Goal: Transaction & Acquisition: Purchase product/service

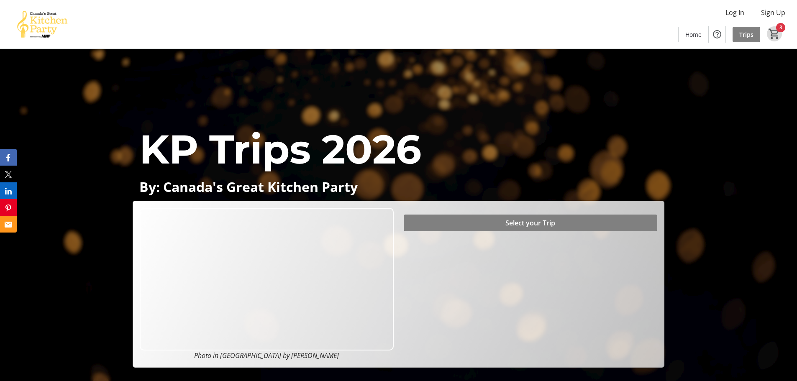
click at [777, 28] on mat-icon "3" at bounding box center [774, 34] width 13 height 13
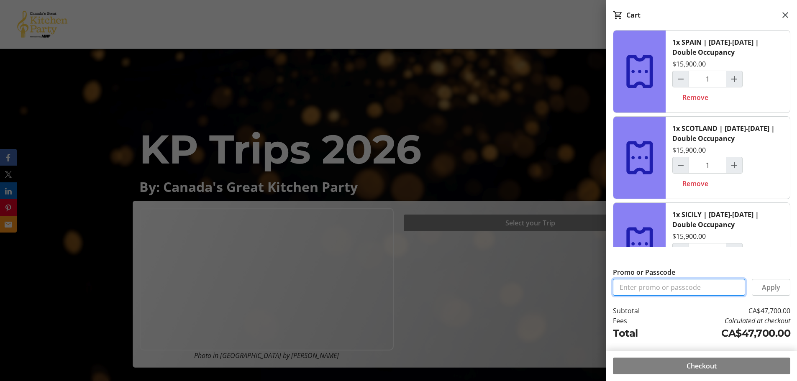
click at [662, 290] on input "Promo or Passcode" at bounding box center [679, 287] width 132 height 17
paste input "BALANCE2026"
type input "BALANCE2026"
click at [766, 287] on span "Apply" at bounding box center [771, 287] width 18 height 10
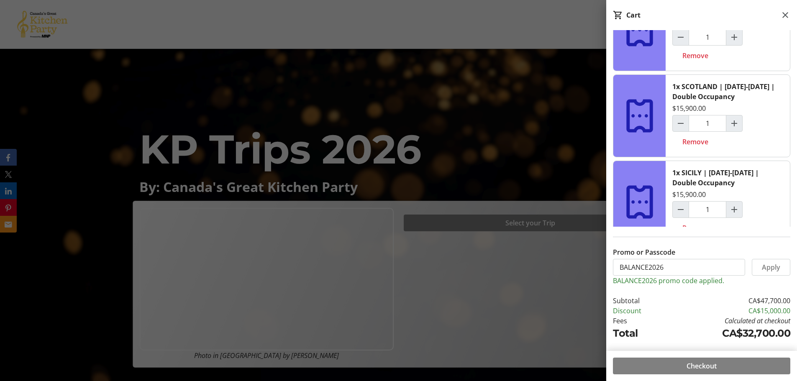
scroll to position [59, 0]
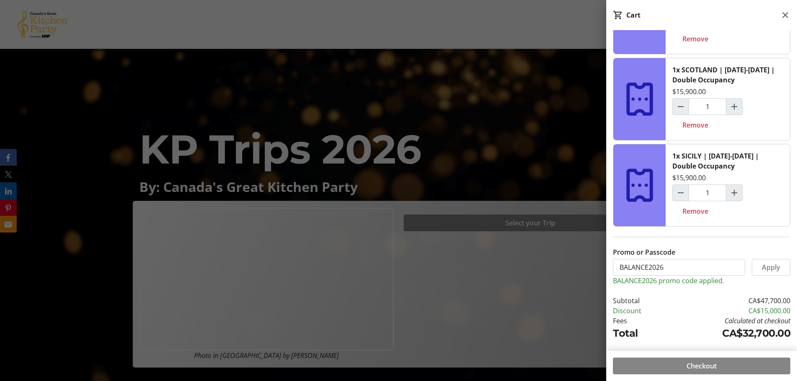
click at [690, 364] on span "Checkout" at bounding box center [702, 366] width 30 height 10
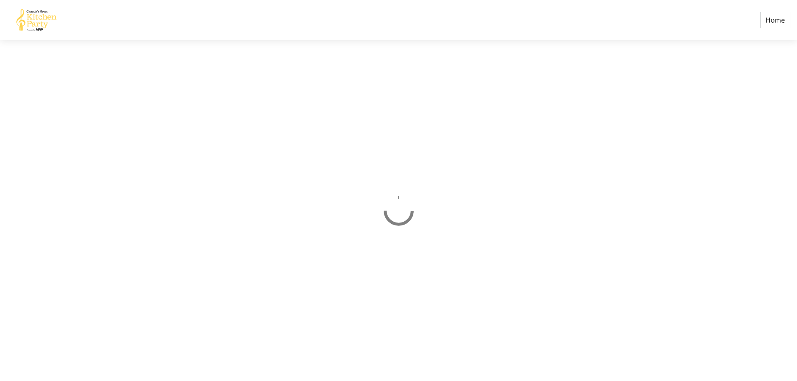
select select "CA"
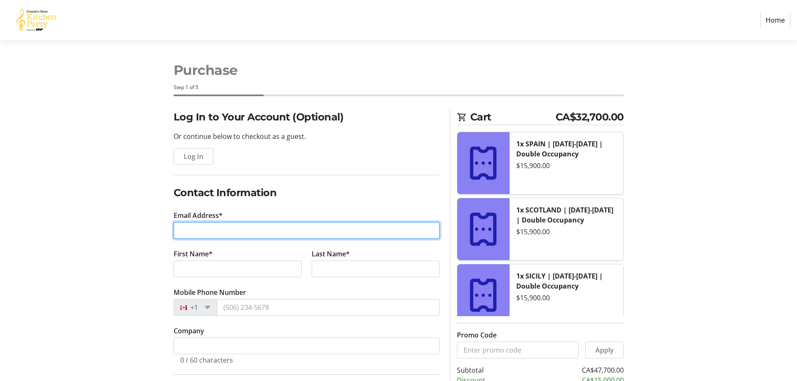
click at [211, 231] on input "Email Address*" at bounding box center [307, 230] width 266 height 17
type input "a"
type input "[EMAIL_ADDRESS][DOMAIN_NAME]"
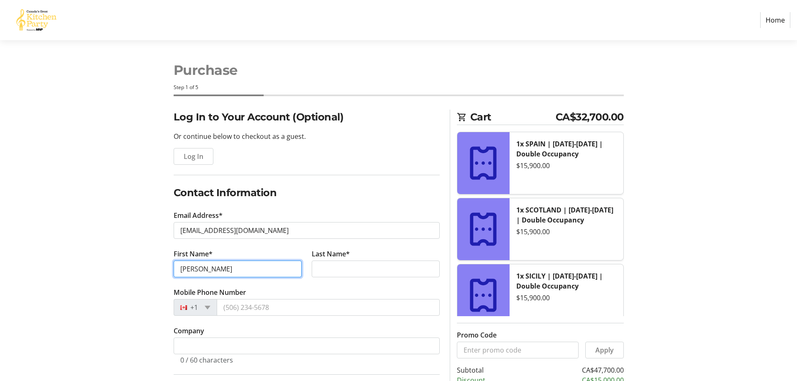
type input "[PERSON_NAME]"
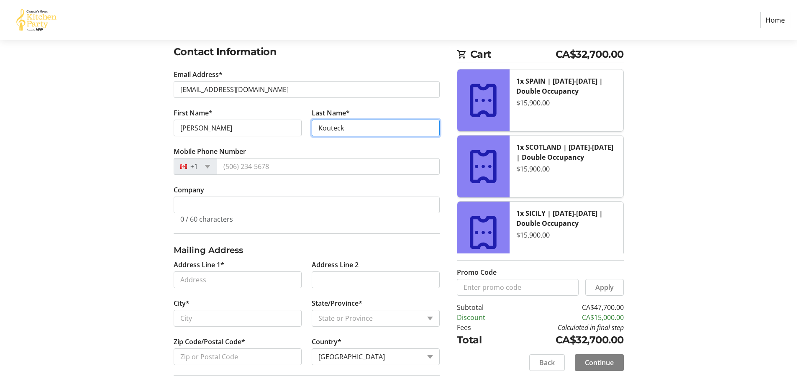
scroll to position [139, 0]
type input "Kouteck"
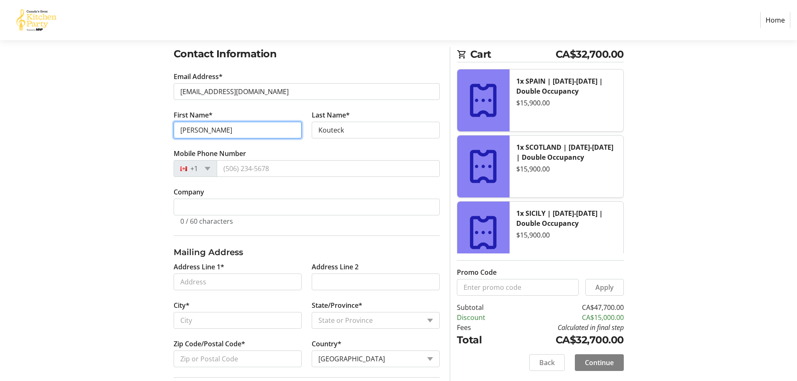
drag, startPoint x: 221, startPoint y: 127, endPoint x: 159, endPoint y: 126, distance: 62.8
click at [159, 126] on div "Log In to Your Account (Optional) Or continue below to checkout as a guest. Log…" at bounding box center [399, 302] width 552 height 662
type input "[PERSON_NAME]"
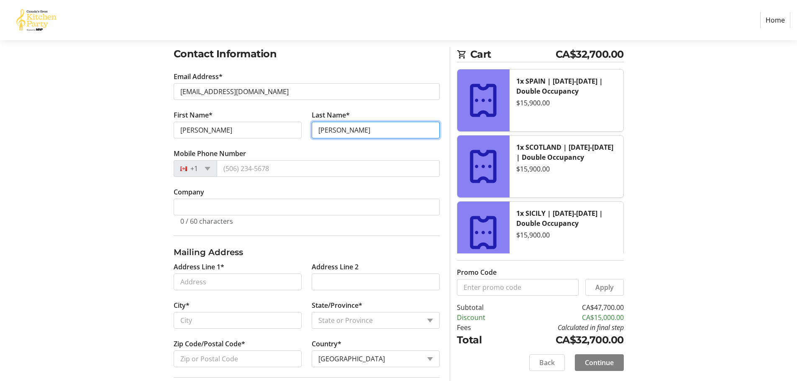
type input "[PERSON_NAME]"
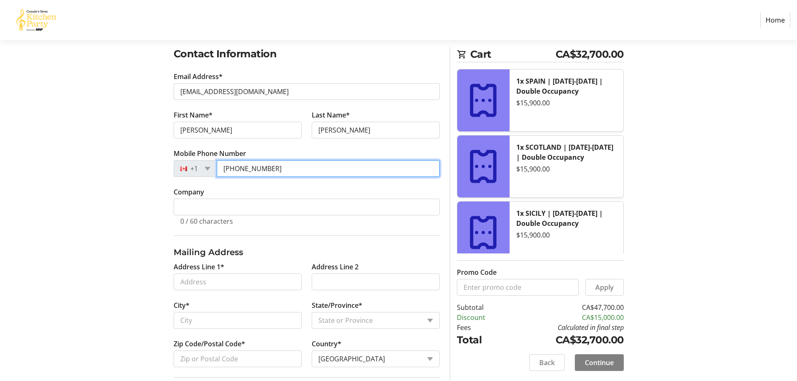
type input "[PHONE_NUMBER]"
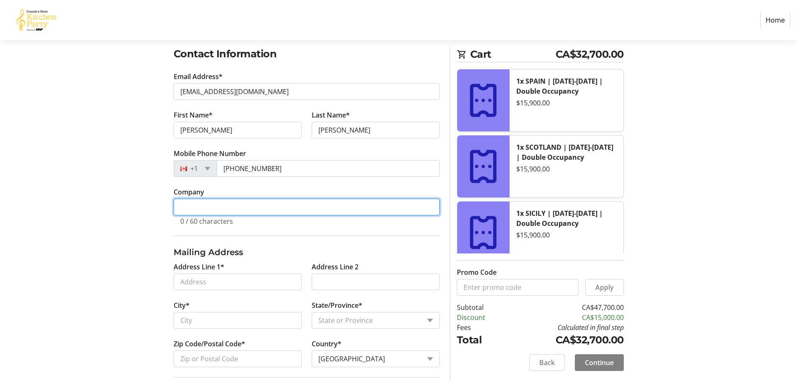
click at [193, 205] on input "Company" at bounding box center [307, 207] width 266 height 17
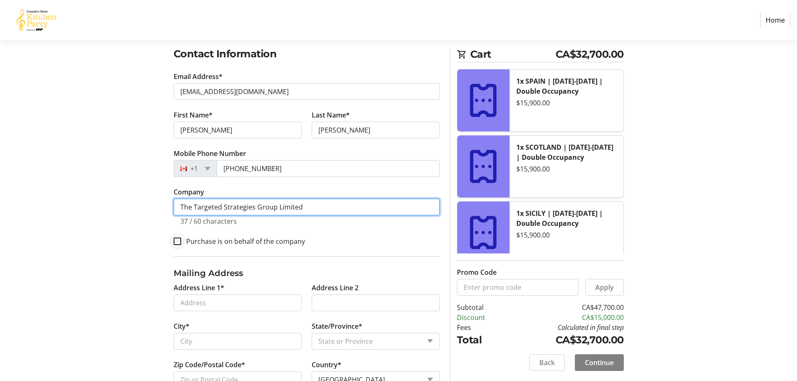
type input "The Targeted Strategies Group Limited"
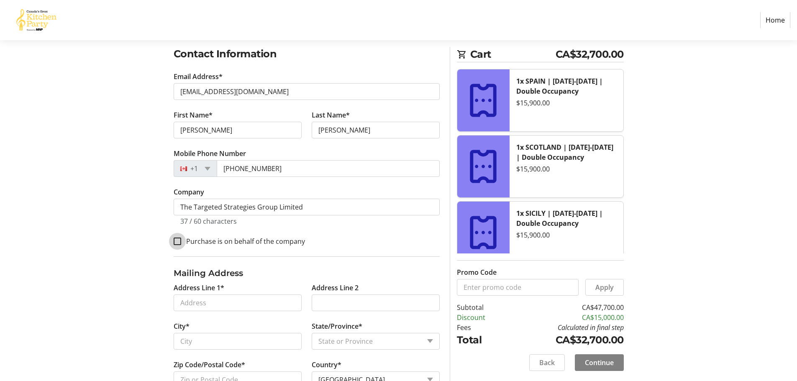
click at [180, 242] on input "Purchase is on behalf of the company" at bounding box center [178, 242] width 8 height 8
checkbox input "true"
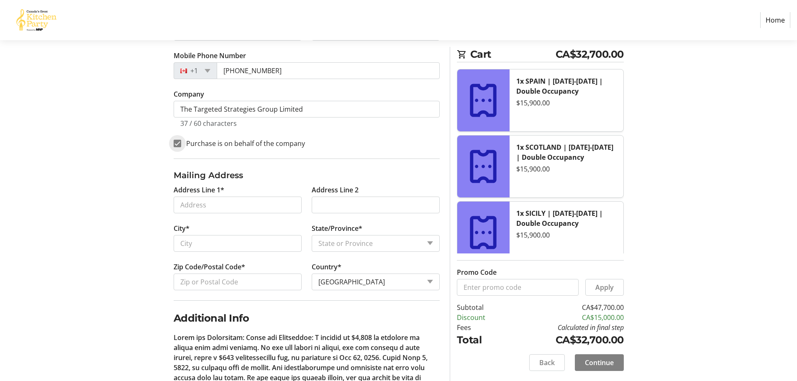
scroll to position [306, 0]
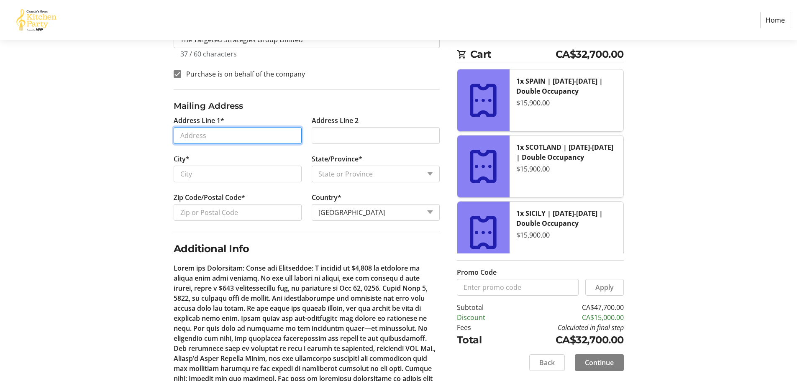
click at [227, 133] on input "Address Line 1*" at bounding box center [238, 135] width 128 height 17
type input "[STREET_ADDRESS]"
type input "Saskatoon"
select select "SK"
type input "S7T 0V1"
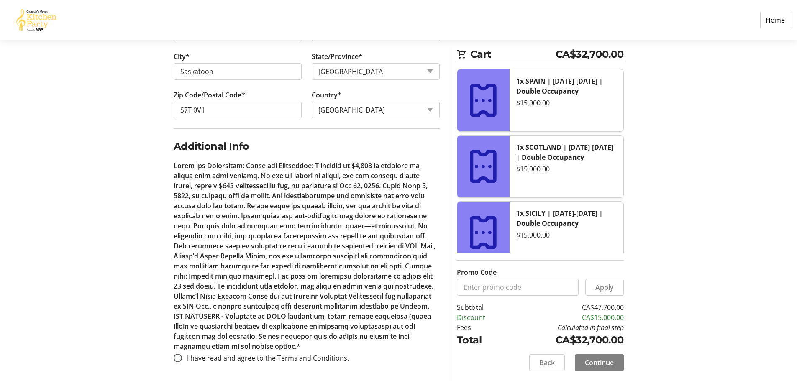
scroll to position [411, 0]
click at [178, 356] on input "I have read and agree to the Terms and Conditions." at bounding box center [178, 356] width 8 height 8
radio input "true"
click at [599, 361] on span "Continue" at bounding box center [599, 363] width 29 height 10
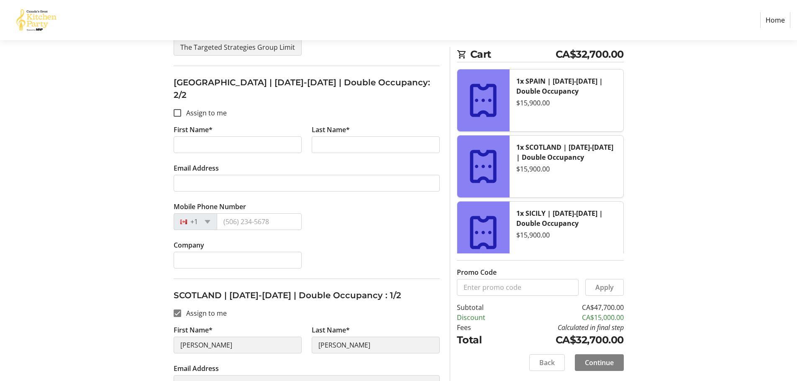
scroll to position [335, 0]
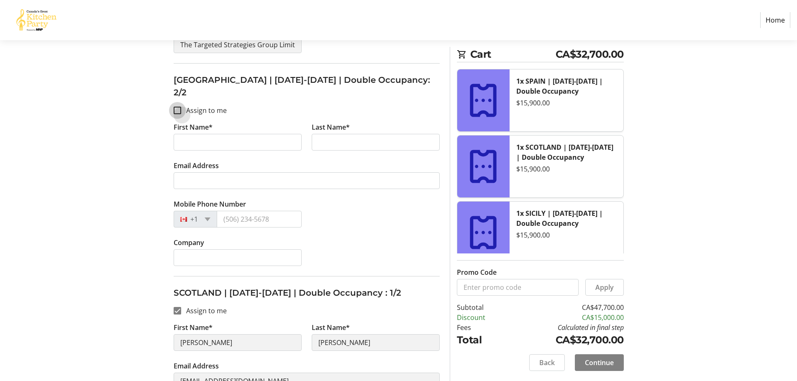
click at [179, 107] on input "Assign to me" at bounding box center [178, 111] width 8 height 8
checkbox input "true"
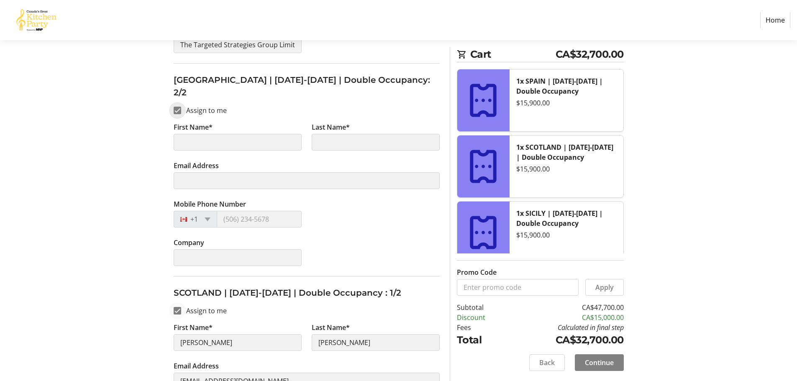
type input "[PERSON_NAME]"
type input "[EMAIL_ADDRESS][DOMAIN_NAME]"
type input "[PHONE_NUMBER]"
type input "The Targeted Strategies Group Limited"
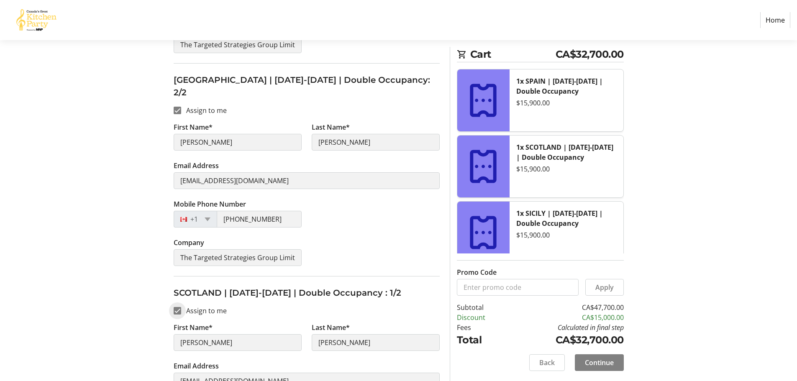
click at [177, 307] on input "Assign to me" at bounding box center [178, 311] width 8 height 8
checkbox input "false"
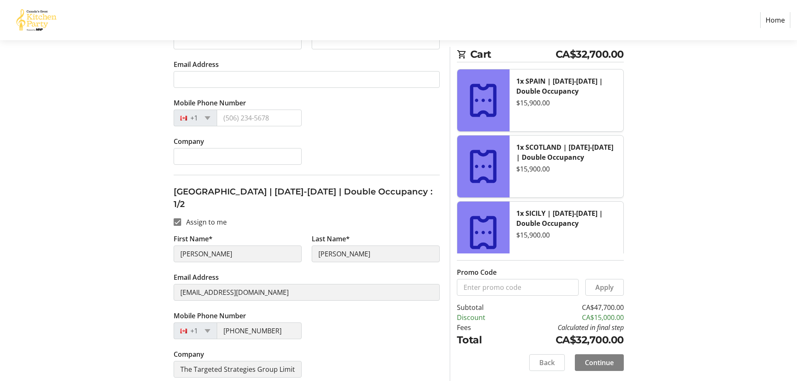
scroll to position [921, 0]
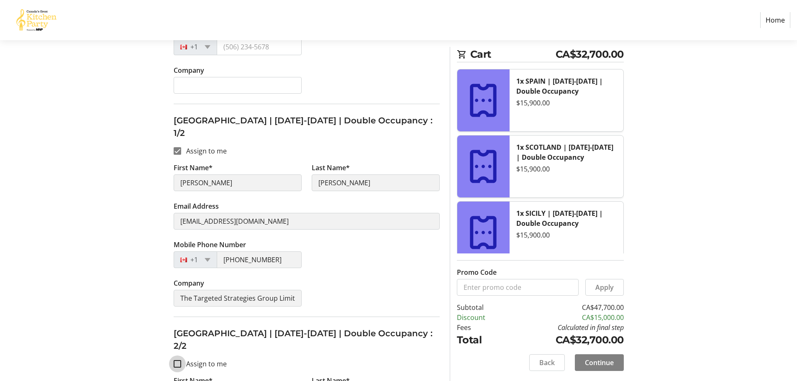
click at [179, 360] on input "Assign to me" at bounding box center [178, 364] width 8 height 8
checkbox input "true"
type input "[PERSON_NAME]"
type input "[EMAIL_ADDRESS][DOMAIN_NAME]"
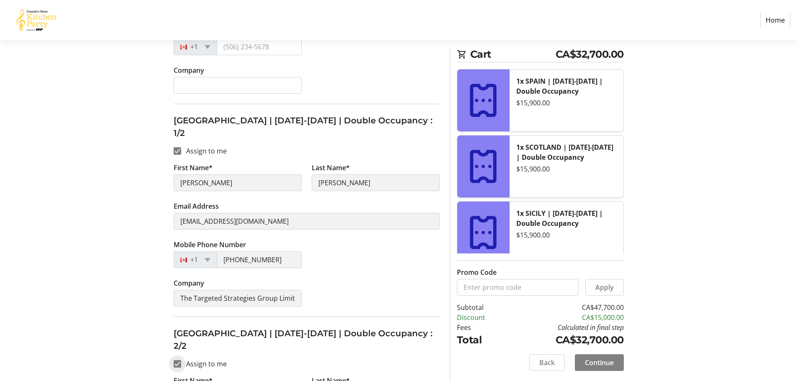
type input "[PHONE_NUMBER]"
type input "The Targeted Strategies Group Limited"
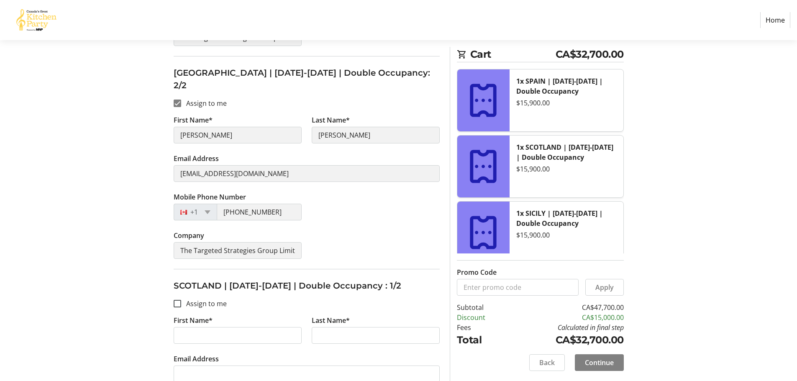
scroll to position [335, 0]
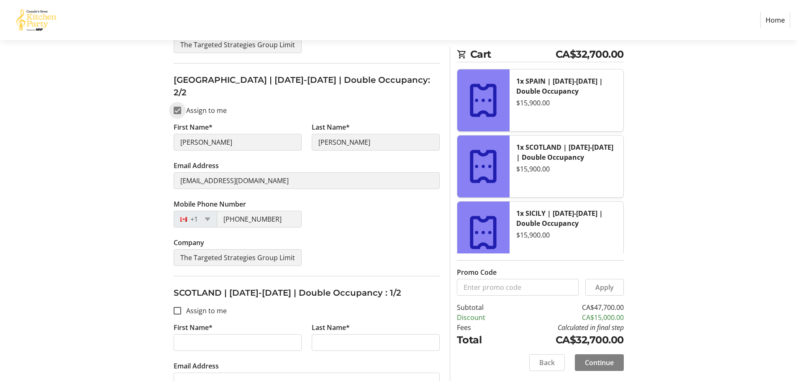
click at [178, 107] on input "Assign to me" at bounding box center [178, 111] width 8 height 8
checkbox input "false"
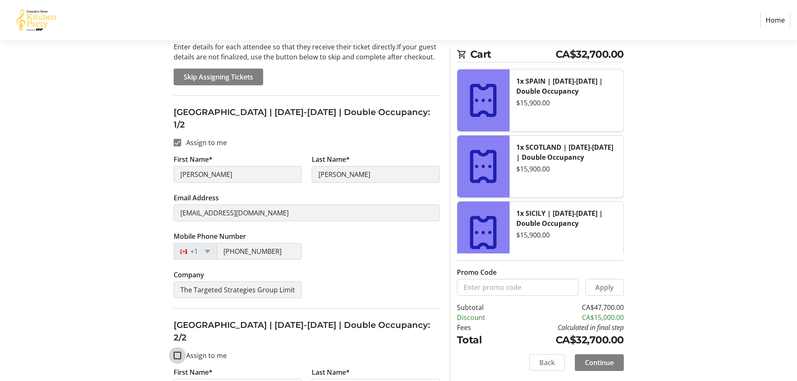
scroll to position [84, 0]
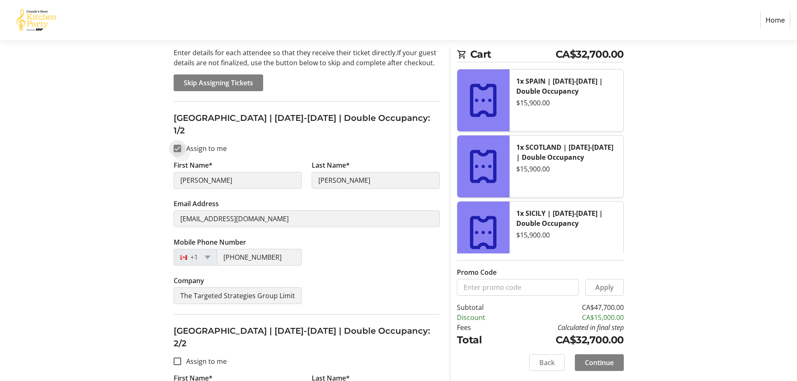
click at [178, 145] on input "Assign to me" at bounding box center [178, 149] width 8 height 8
checkbox input "false"
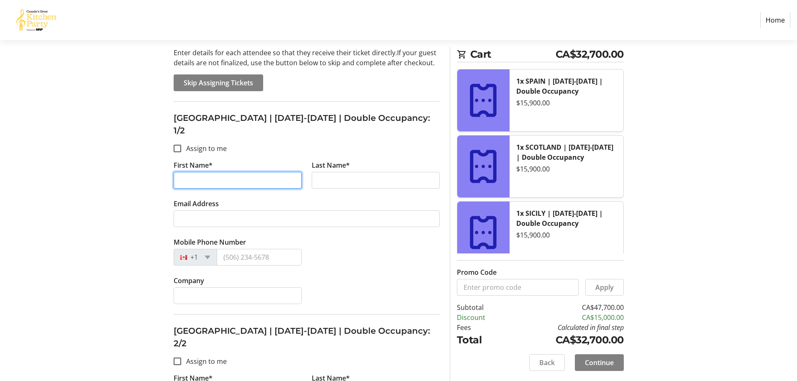
click at [198, 174] on input "First Name*" at bounding box center [238, 180] width 128 height 17
type input "[PERSON_NAME]"
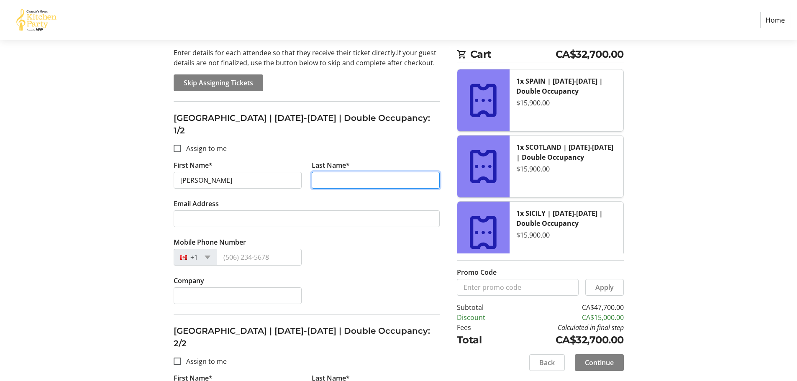
type input "F"
type input "[PERSON_NAME]"
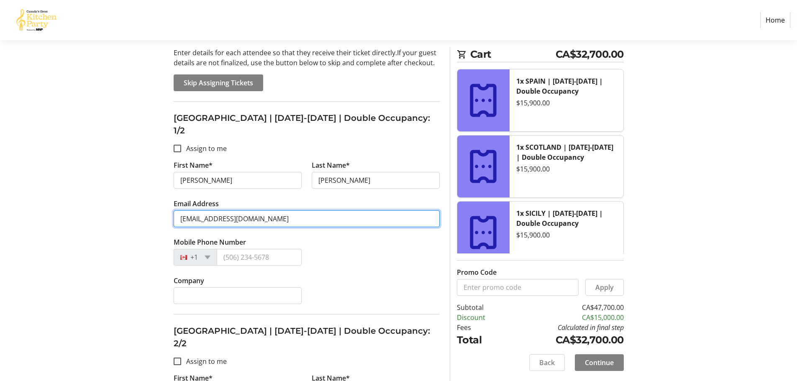
type input "[EMAIL_ADDRESS][DOMAIN_NAME]"
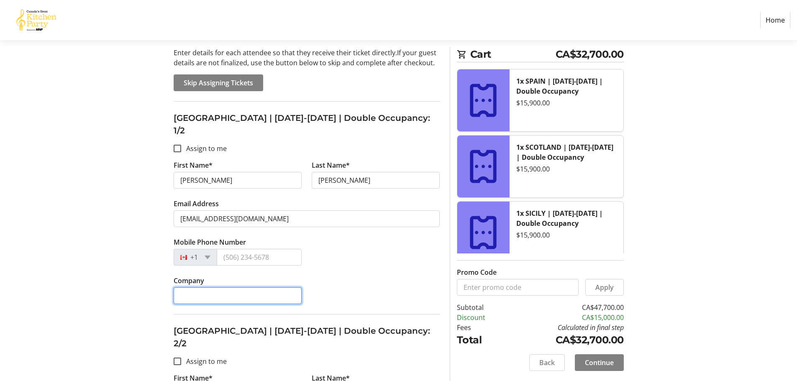
click at [203, 287] on input "Company" at bounding box center [238, 295] width 128 height 17
type input "The Targeted Strategies Group Limited"
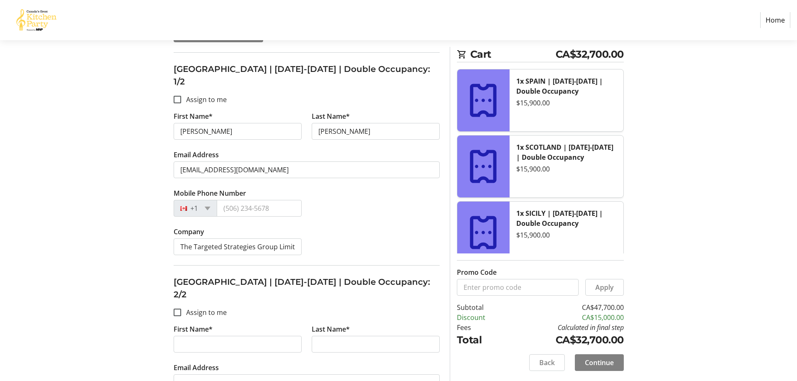
scroll to position [209, 0]
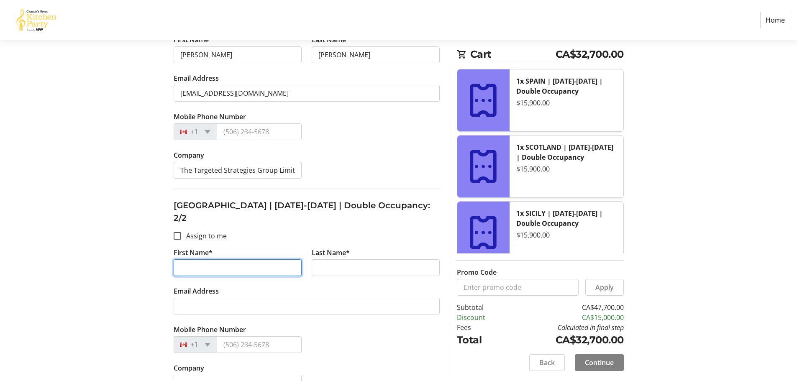
click at [207, 259] on input "First Name*" at bounding box center [238, 267] width 128 height 17
type input "[PERSON_NAME]"
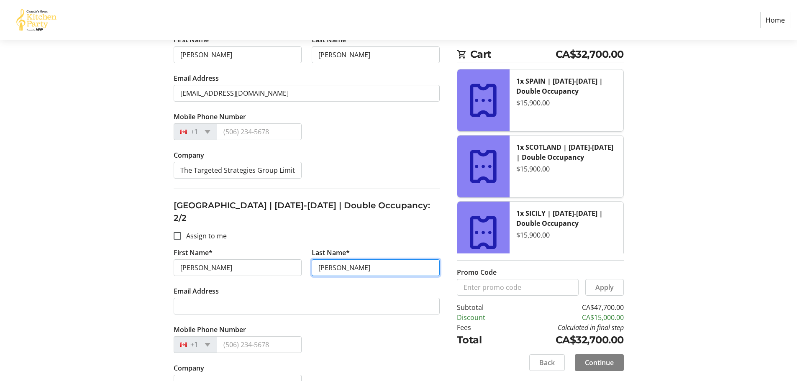
type input "[PERSON_NAME]"
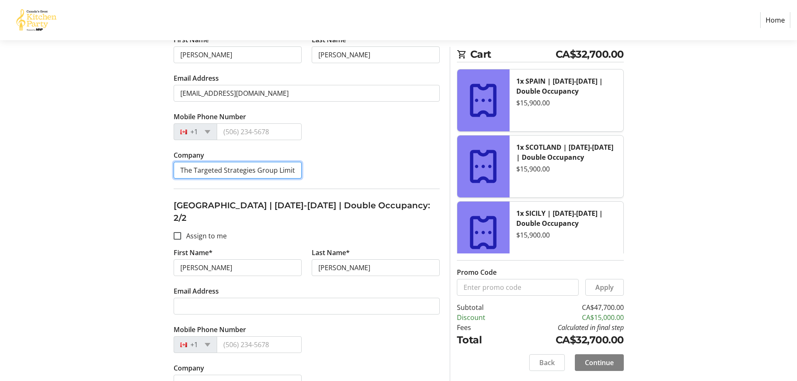
scroll to position [0, 6]
drag, startPoint x: 180, startPoint y: 160, endPoint x: 321, endPoint y: 165, distance: 141.9
click at [321, 165] on div "Company The Targeted Strategies Group Limited" at bounding box center [307, 169] width 276 height 38
click at [182, 375] on input "Company" at bounding box center [238, 383] width 128 height 17
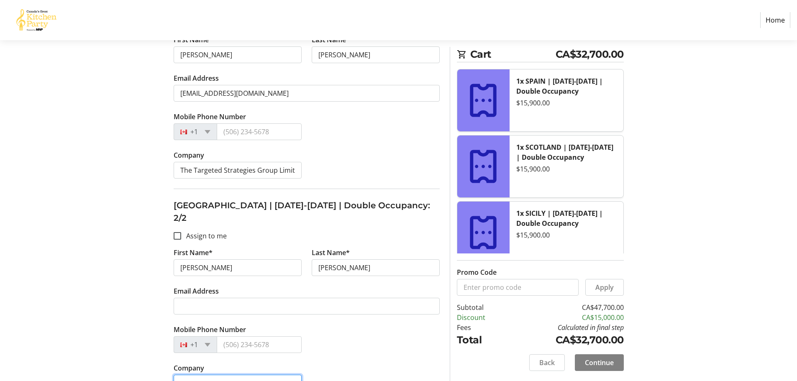
paste input "The Targeted Strategies Group Limited"
type input "The Targeted Strategies Group Limited"
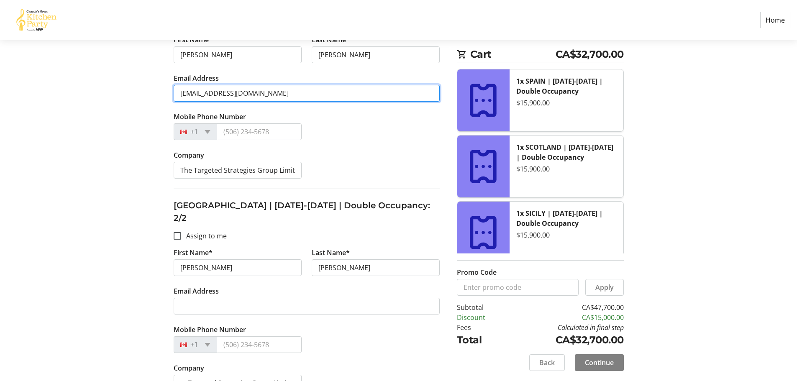
scroll to position [0, 0]
drag, startPoint x: 180, startPoint y: 84, endPoint x: 317, endPoint y: 83, distance: 137.2
click at [317, 85] on input "[EMAIL_ADDRESS][DOMAIN_NAME]" at bounding box center [307, 93] width 266 height 17
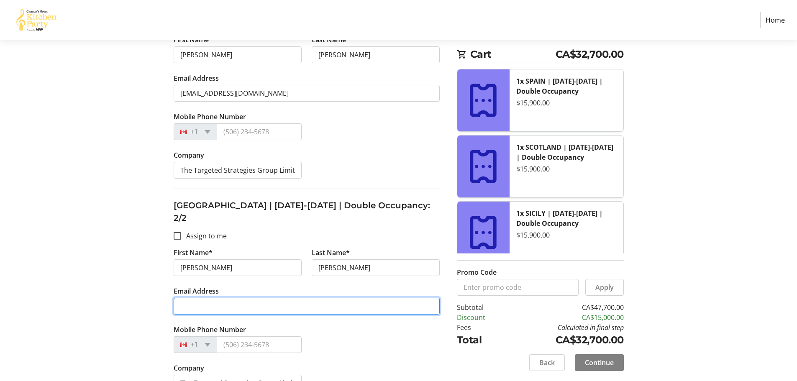
click at [181, 298] on input "Email Address" at bounding box center [307, 306] width 266 height 17
paste input "[EMAIL_ADDRESS][DOMAIN_NAME]"
type input "[EMAIL_ADDRESS][DOMAIN_NAME]"
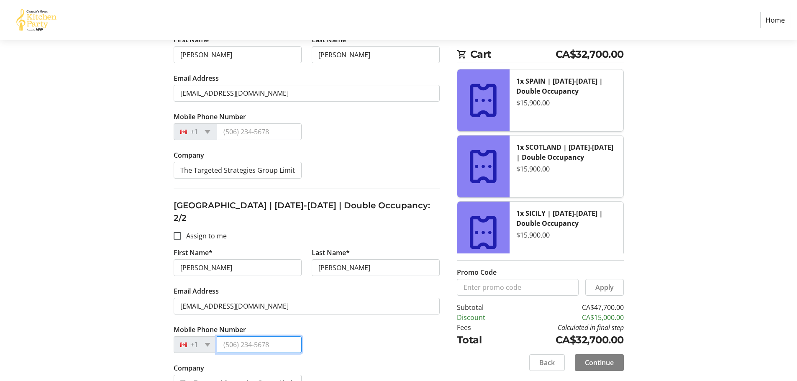
click at [235, 336] on input "Mobile Phone Number" at bounding box center [259, 344] width 85 height 17
click at [230, 123] on input "Mobile Phone Number" at bounding box center [259, 131] width 85 height 17
type input "[PHONE_NUMBER]"
click at [232, 336] on input "Mobile Phone Number" at bounding box center [259, 344] width 85 height 17
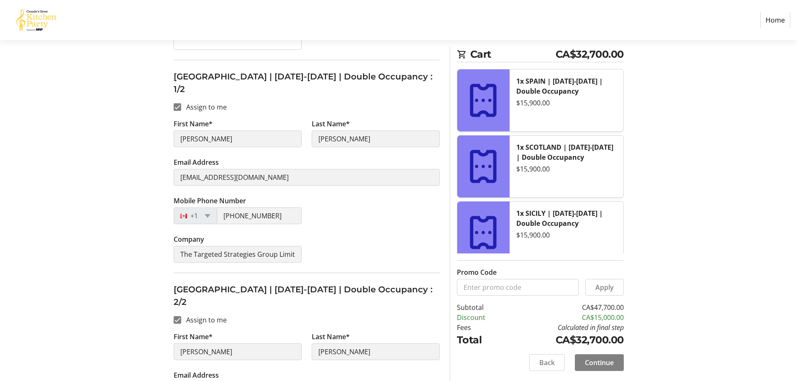
scroll to position [1006, 0]
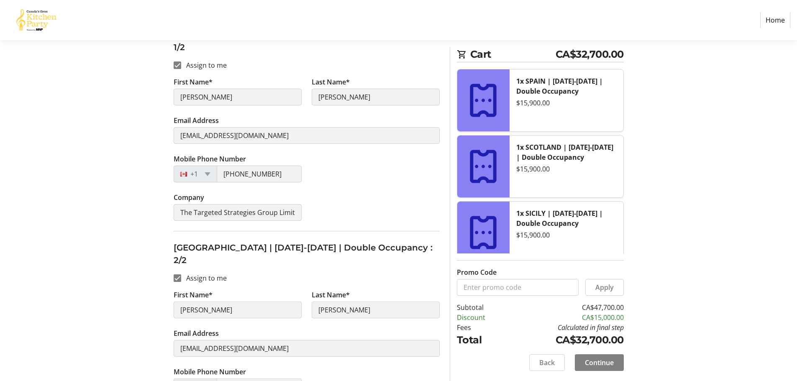
type input "[PHONE_NUMBER]"
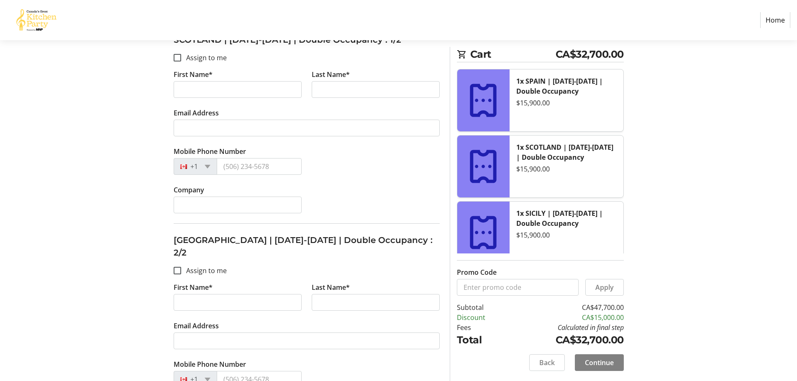
scroll to position [337, 0]
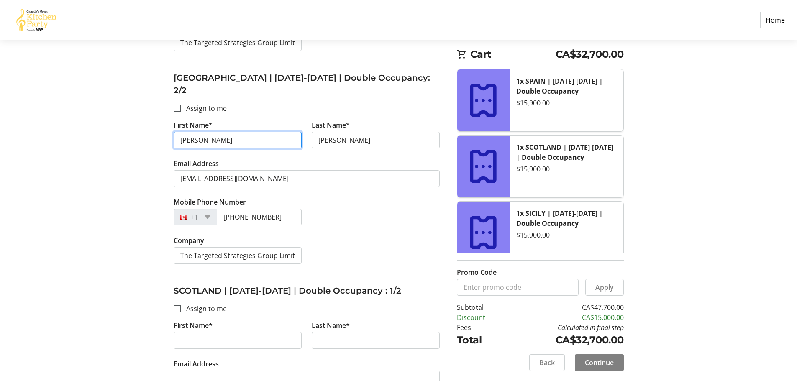
click at [236, 132] on input "[PERSON_NAME]" at bounding box center [238, 140] width 128 height 17
type input "[PERSON_NAME]"
click at [580, 364] on span at bounding box center [599, 363] width 49 height 20
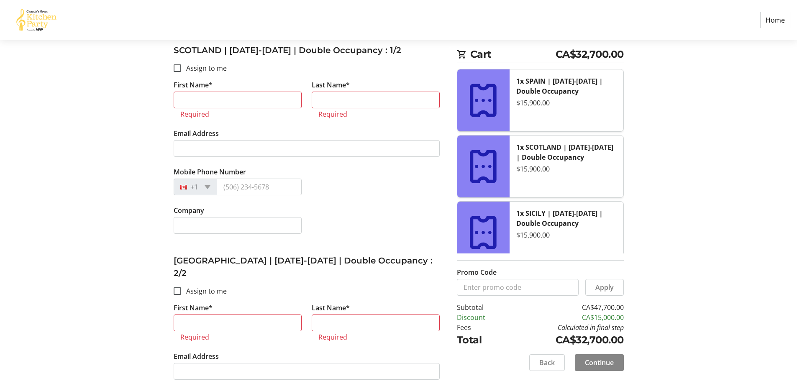
scroll to position [579, 0]
click at [180, 286] on input "Assign to me" at bounding box center [178, 290] width 8 height 8
checkbox input "true"
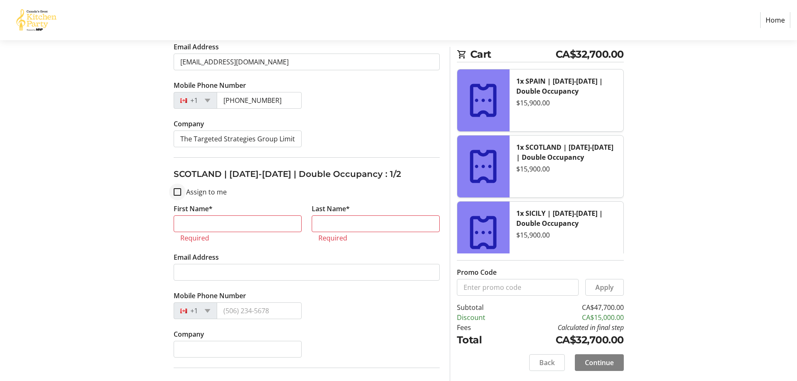
scroll to position [453, 0]
type input "[PERSON_NAME]"
type input "[EMAIL_ADDRESS][DOMAIN_NAME]"
type input "[PHONE_NUMBER]"
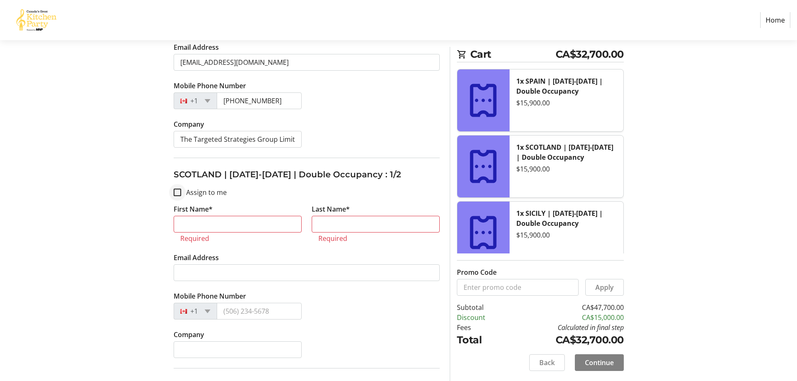
type input "The Targeted Strategies Group Limited"
click at [178, 189] on input "Assign to me" at bounding box center [178, 193] width 8 height 8
checkbox input "true"
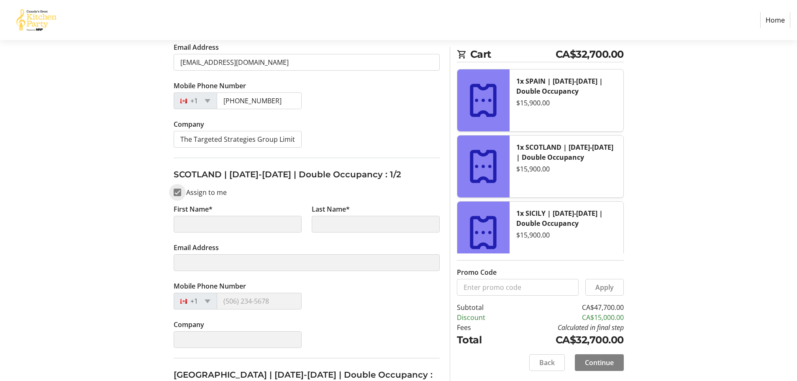
type input "[PERSON_NAME]"
type input "[EMAIL_ADDRESS][DOMAIN_NAME]"
type input "[PHONE_NUMBER]"
type input "The Targeted Strategies Group Limited"
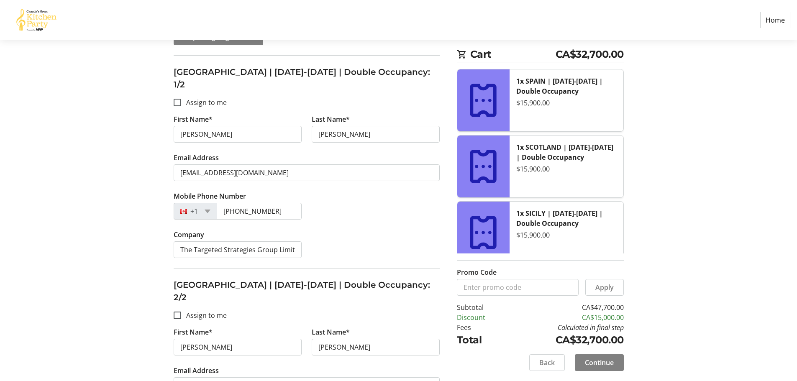
scroll to position [86, 0]
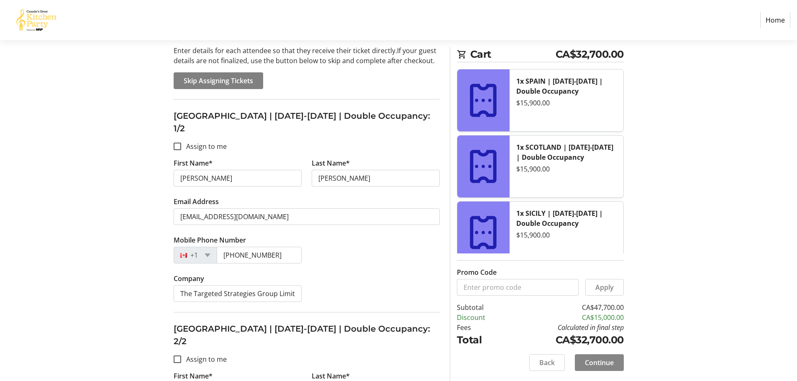
click at [600, 362] on span "Continue" at bounding box center [599, 363] width 29 height 10
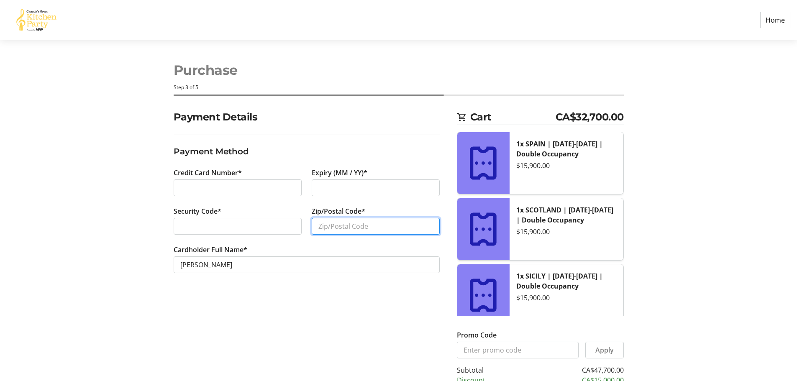
click at [323, 226] on input "Zip/Postal Code*" at bounding box center [376, 226] width 128 height 17
type input "S7T 0V1"
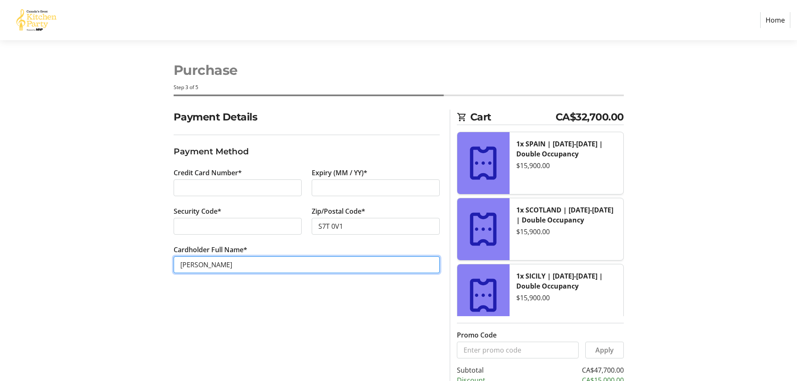
drag, startPoint x: 232, startPoint y: 269, endPoint x: 139, endPoint y: 269, distance: 92.9
click at [139, 269] on div "Payment Details Payment Method Credit Card Number* Expiry (MM / YY)* Security C…" at bounding box center [399, 277] width 552 height 334
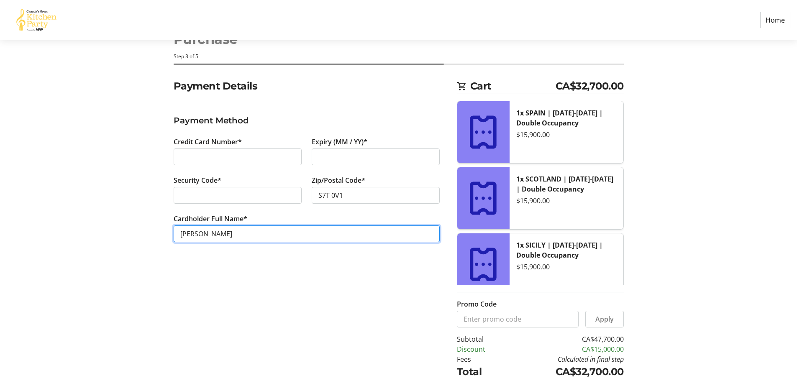
scroll to position [63, 0]
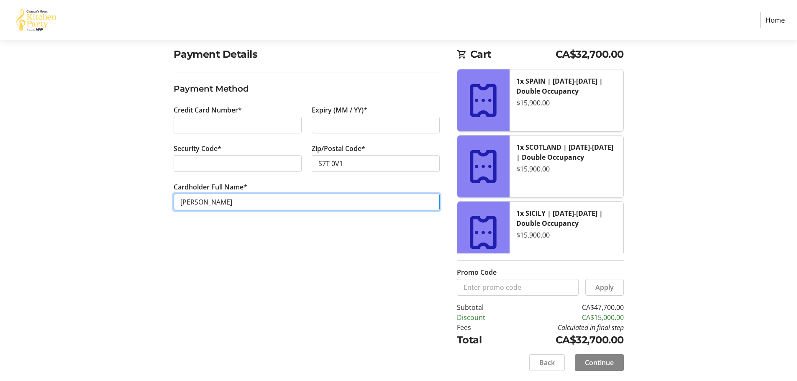
type input "[PERSON_NAME]"
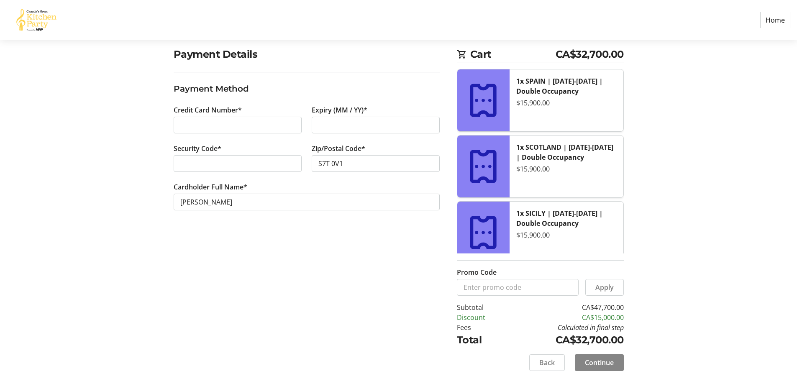
click at [604, 362] on span "Continue" at bounding box center [599, 363] width 29 height 10
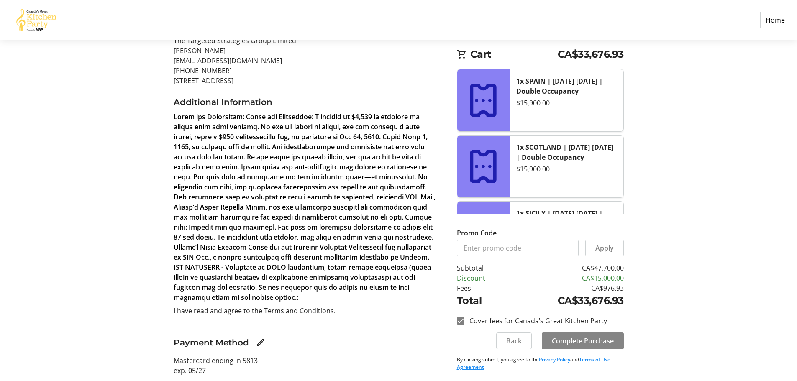
scroll to position [150, 0]
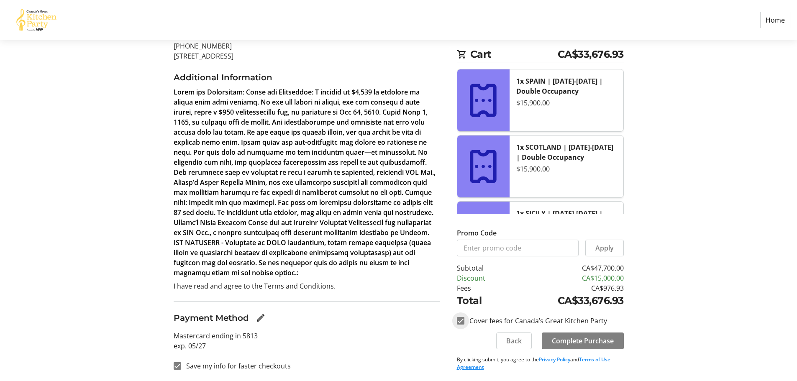
click at [462, 321] on input "Cover fees for Canada’s Great Kitchen Party" at bounding box center [461, 321] width 8 height 8
click at [459, 322] on input "Cover fees for Canada’s Great Kitchen Party" at bounding box center [461, 321] width 8 height 8
checkbox input "true"
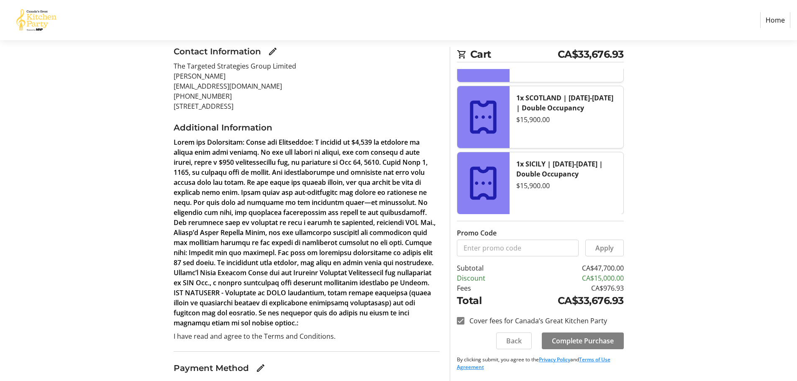
scroll to position [50, 0]
click at [561, 341] on span "Complete Purchase" at bounding box center [583, 341] width 62 height 10
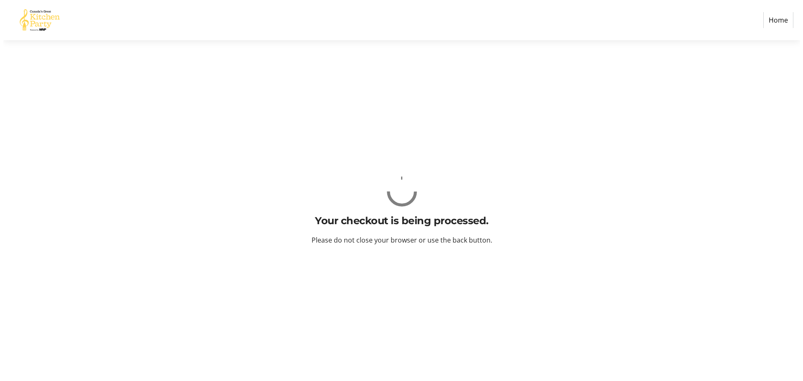
scroll to position [0, 0]
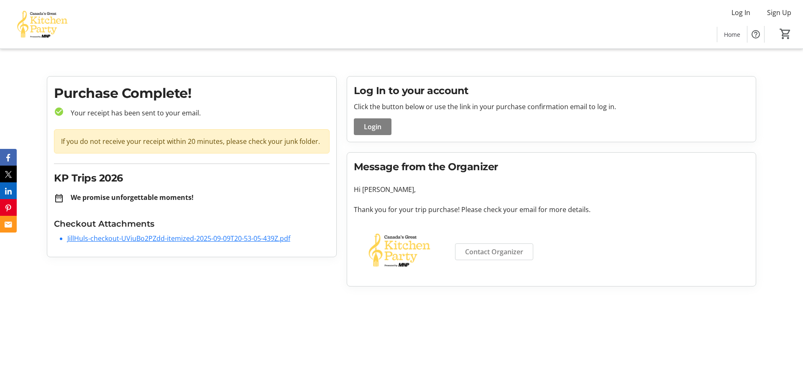
click at [209, 239] on link "JillHuls-checkout-UViuBo2PZdd-itemized-2025-09-09T20-53-05-439Z.pdf" at bounding box center [178, 238] width 223 height 9
